Goal: Information Seeking & Learning: Learn about a topic

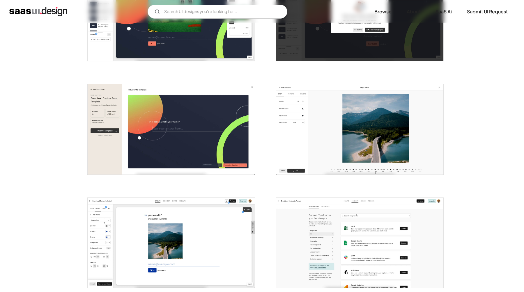
scroll to position [966, 0]
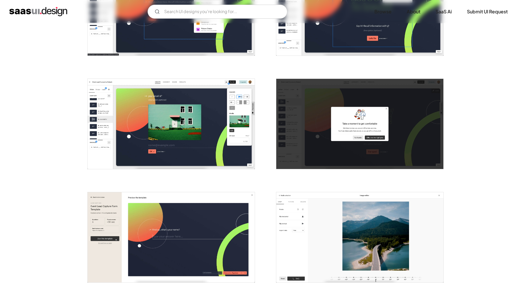
click at [49, 14] on img "home" at bounding box center [38, 11] width 58 height 9
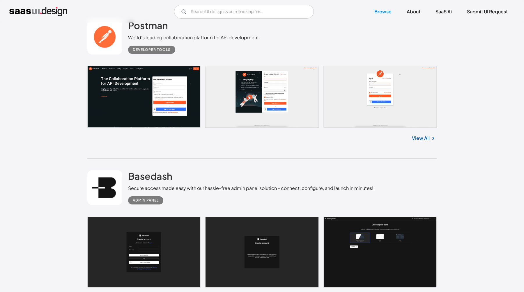
scroll to position [201, 0]
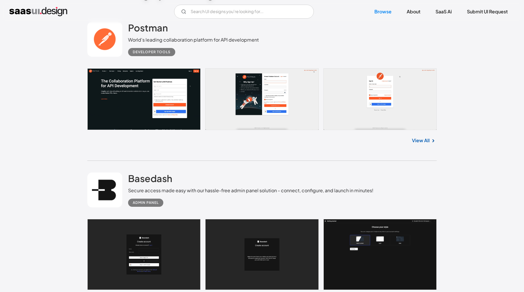
click at [420, 143] on link "View All" at bounding box center [421, 140] width 18 height 7
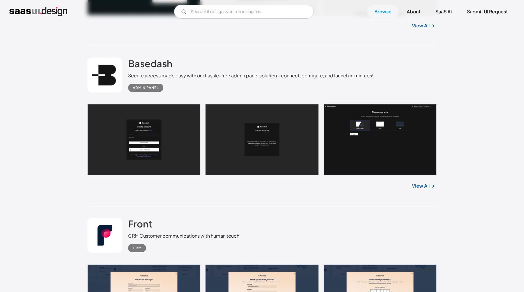
scroll to position [316, 0]
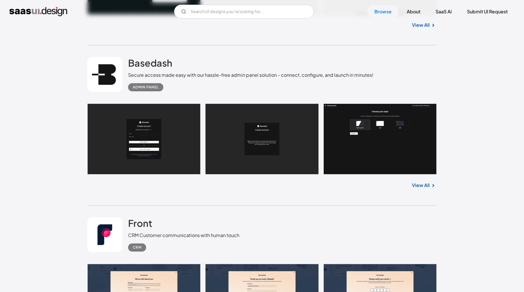
click at [422, 183] on link "View All" at bounding box center [421, 185] width 18 height 7
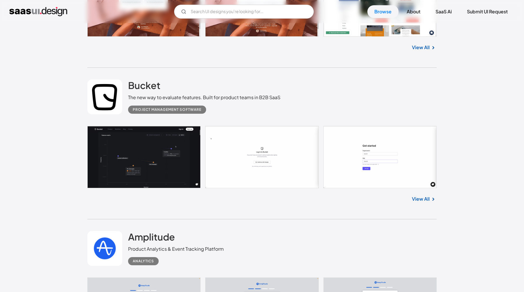
scroll to position [1055, 0]
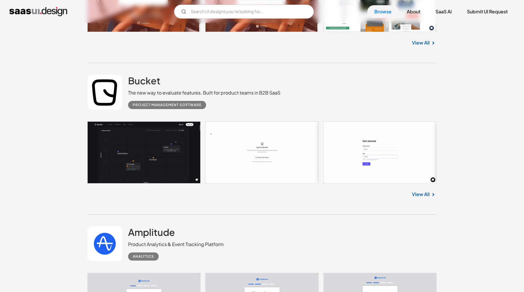
click at [425, 194] on link "View All" at bounding box center [421, 194] width 18 height 7
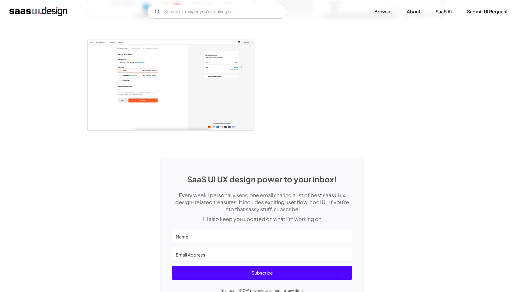
scroll to position [1511, 0]
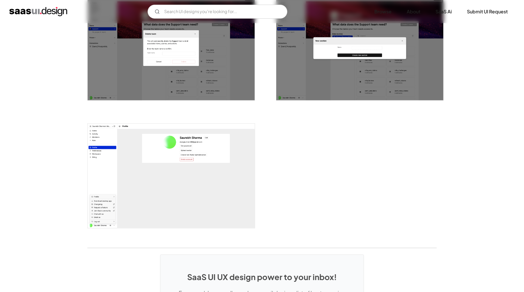
scroll to position [1081, 0]
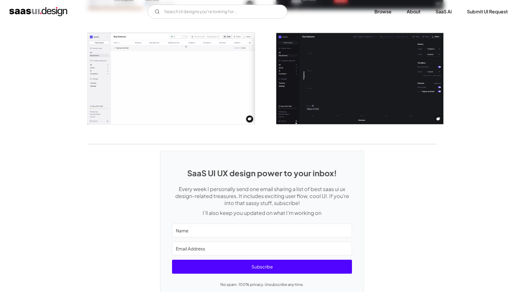
scroll to position [1179, 0]
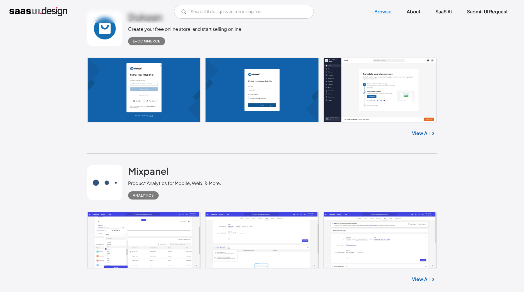
scroll to position [1429, 0]
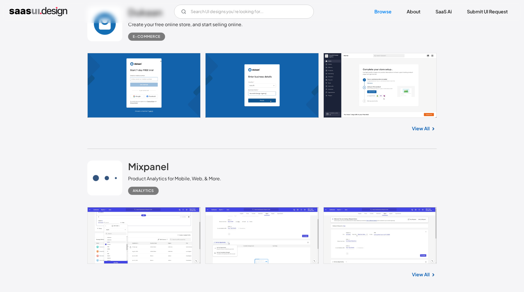
click at [424, 271] on link "View All" at bounding box center [421, 274] width 18 height 7
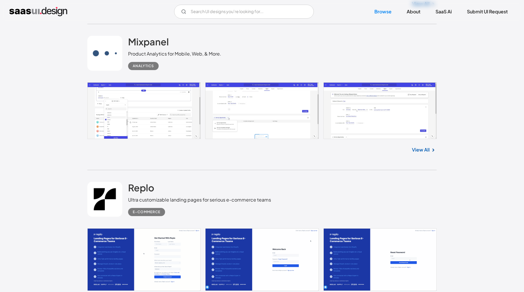
scroll to position [1556, 0]
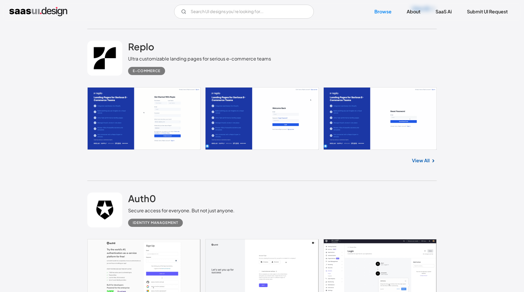
scroll to position [1703, 0]
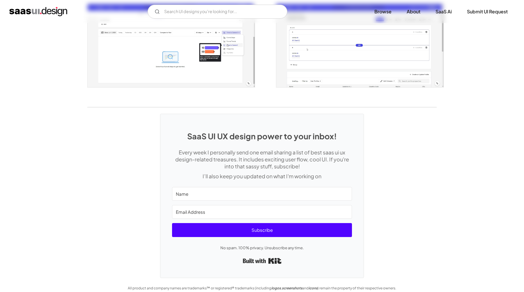
scroll to position [1097, 0]
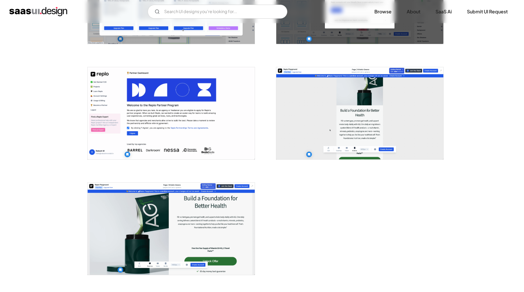
scroll to position [889, 0]
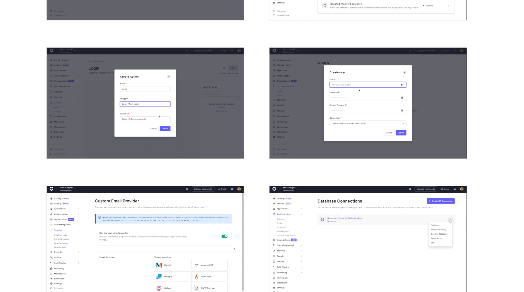
scroll to position [638, 0]
